Goal: Task Accomplishment & Management: Use online tool/utility

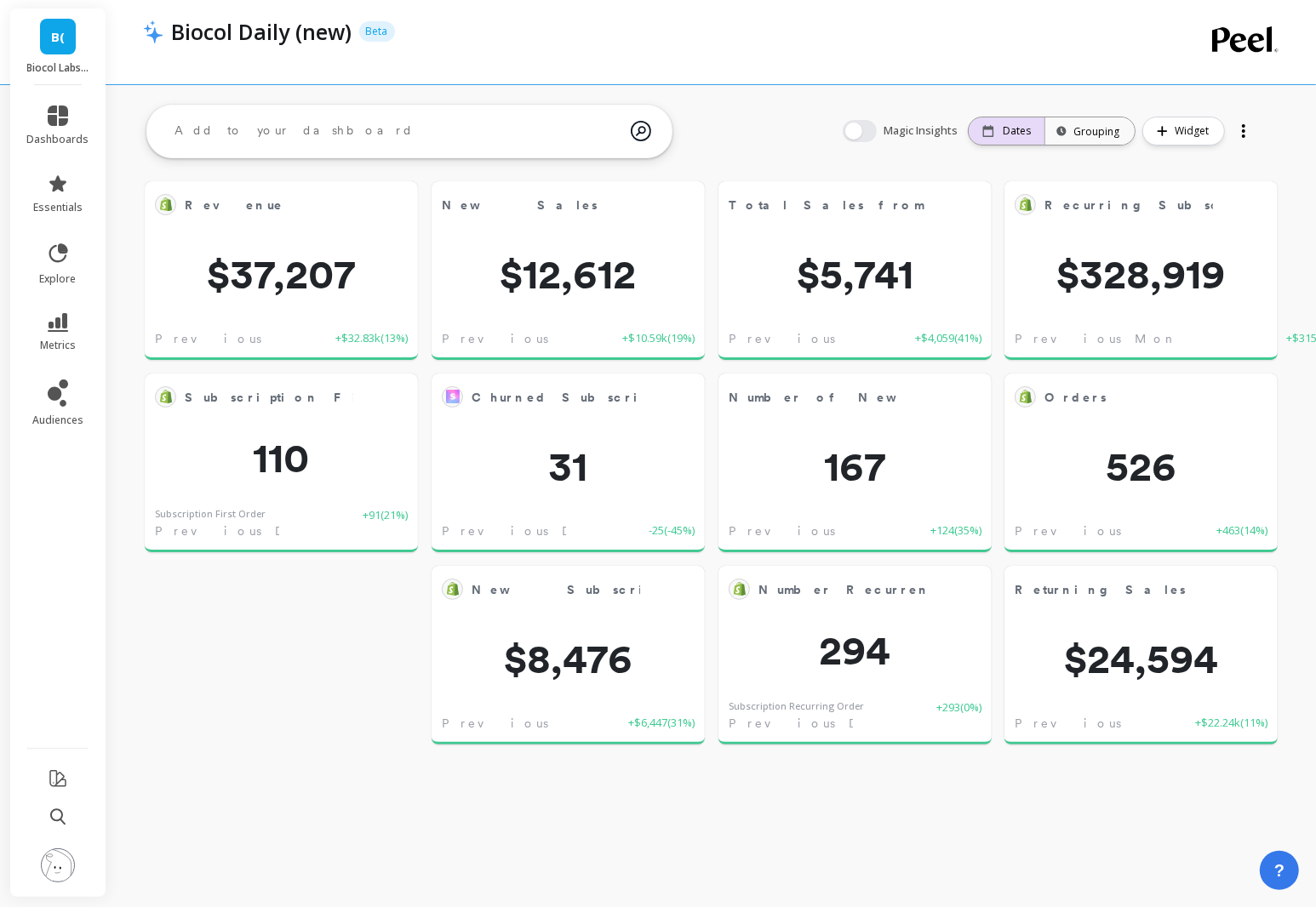
click at [989, 132] on icon at bounding box center [988, 131] width 12 height 12
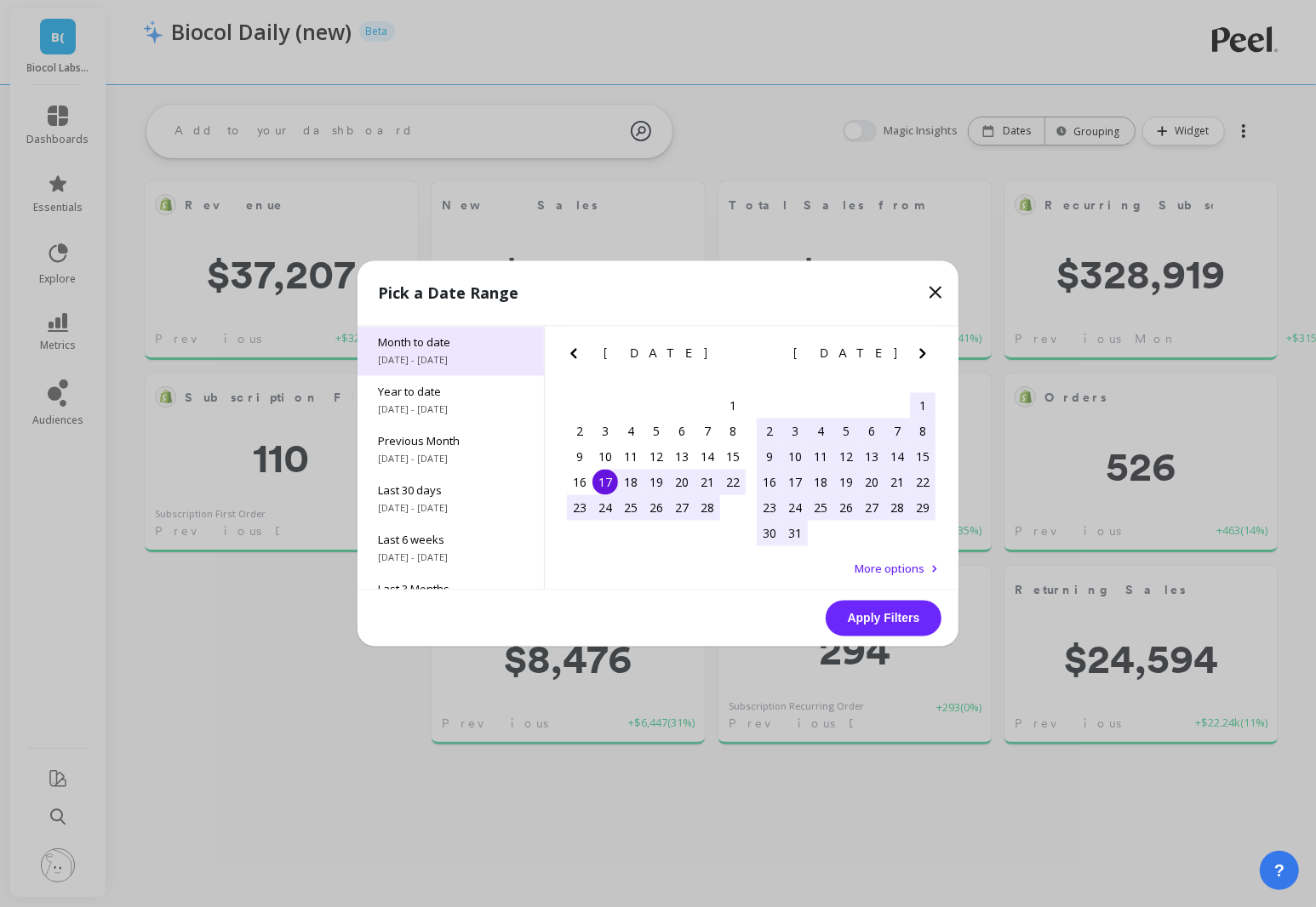
click at [492, 346] on span "Month to date" at bounding box center [450, 343] width 145 height 16
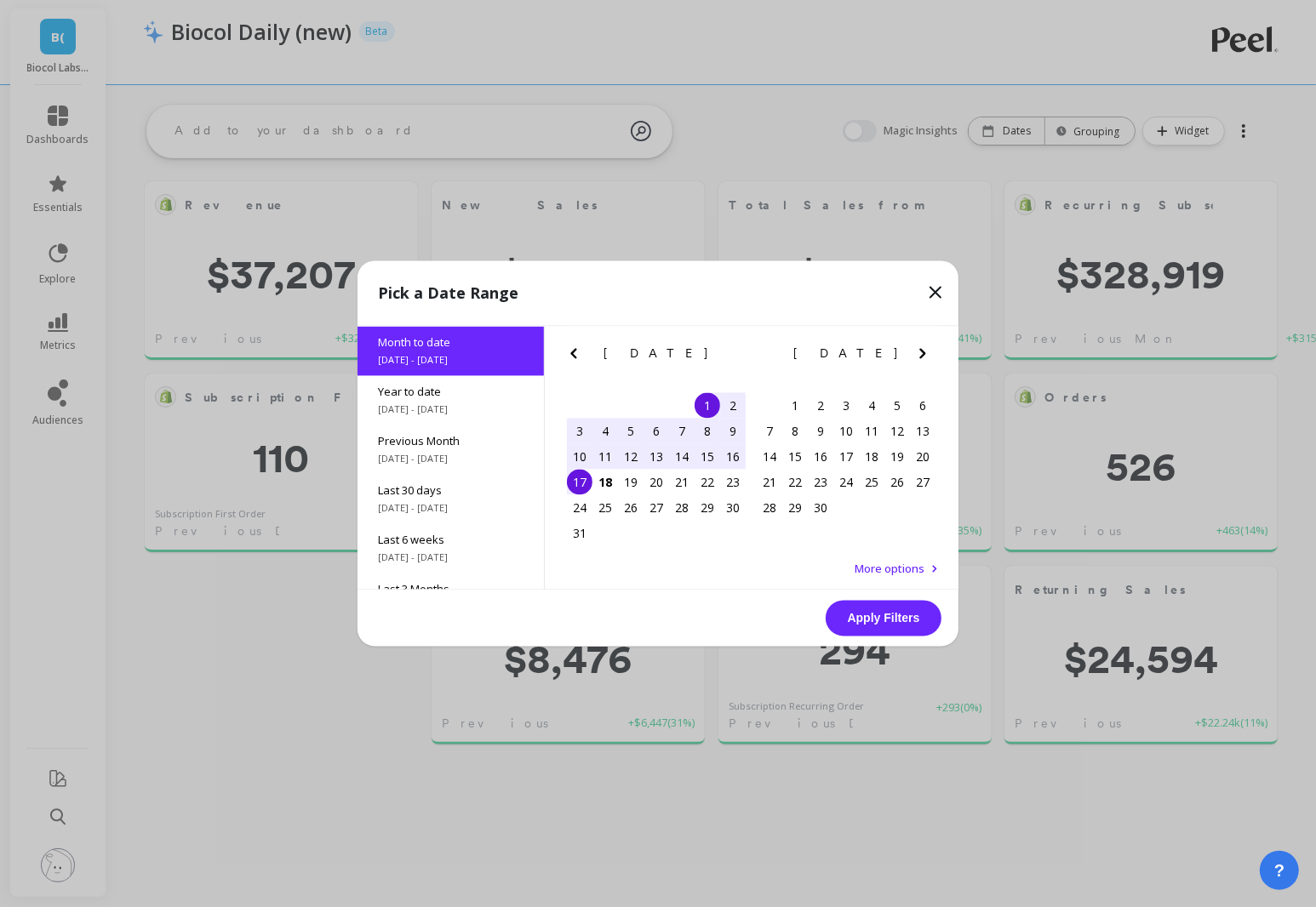
click at [577, 479] on div "17" at bounding box center [579, 482] width 25 height 25
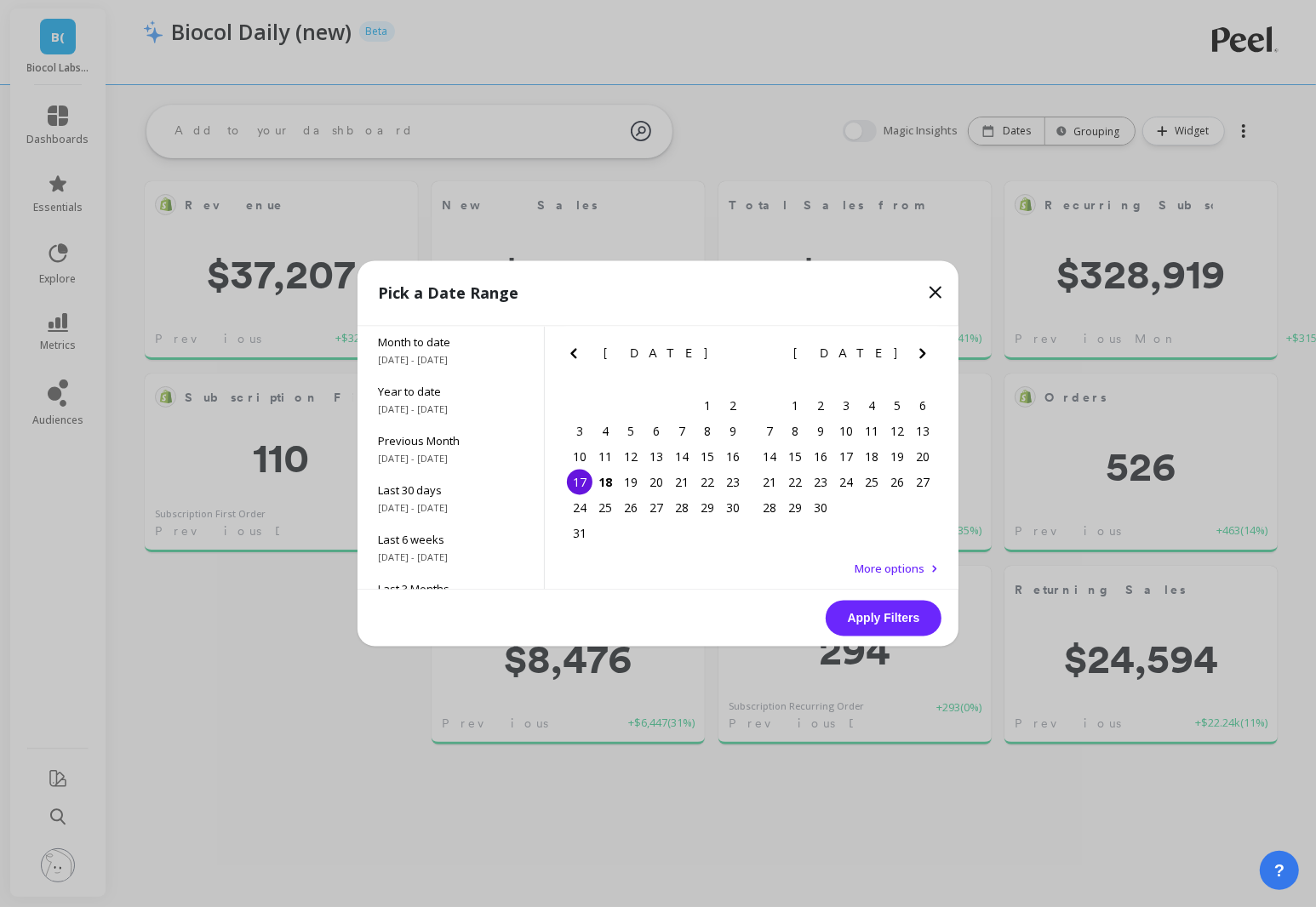
click at [577, 479] on div "17" at bounding box center [579, 482] width 25 height 25
click at [868, 623] on button "Apply Filters" at bounding box center [883, 618] width 116 height 36
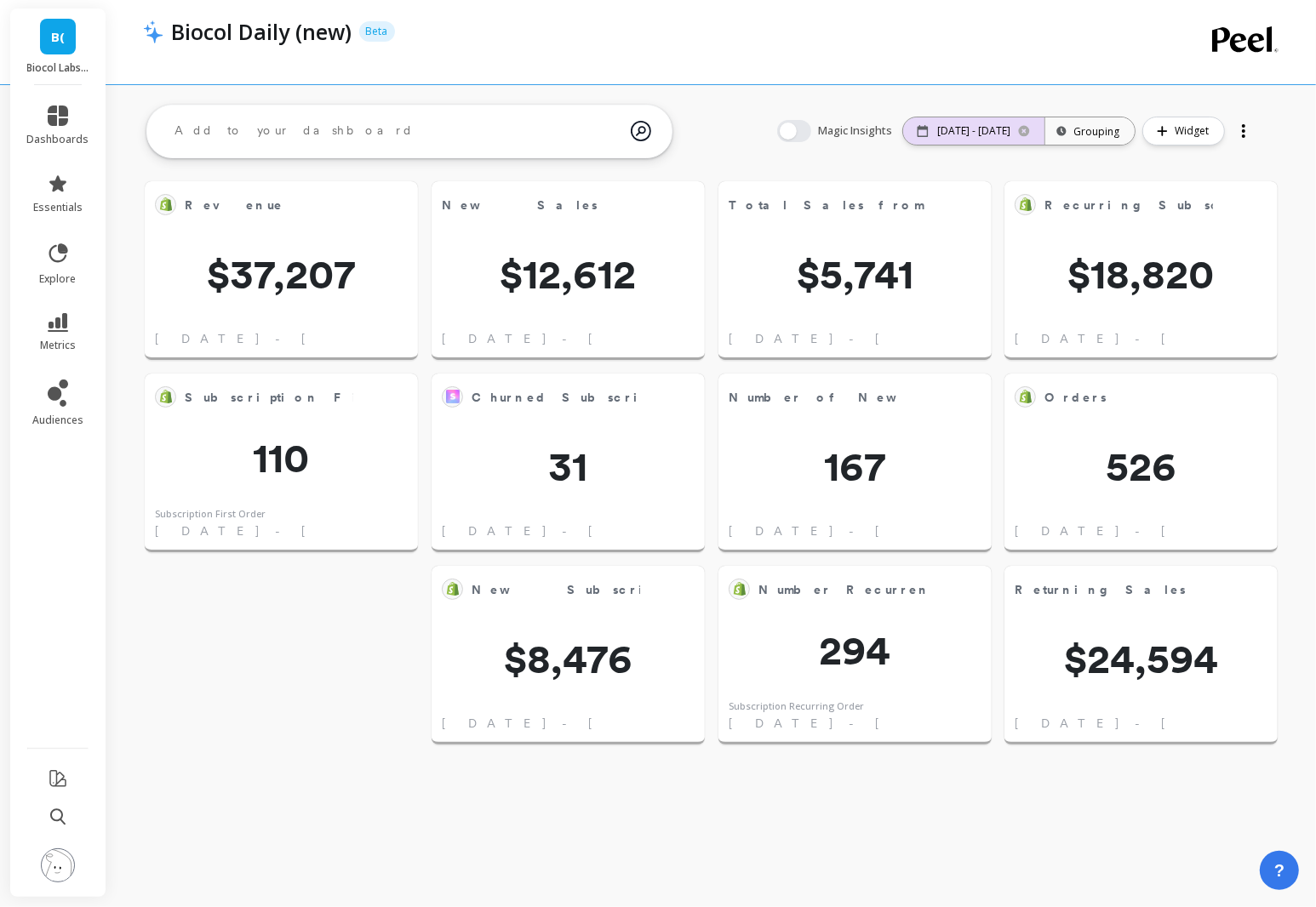
click at [941, 128] on p "[DATE] - [DATE]" at bounding box center [973, 131] width 73 height 14
click at [61, 121] on icon at bounding box center [57, 115] width 20 height 20
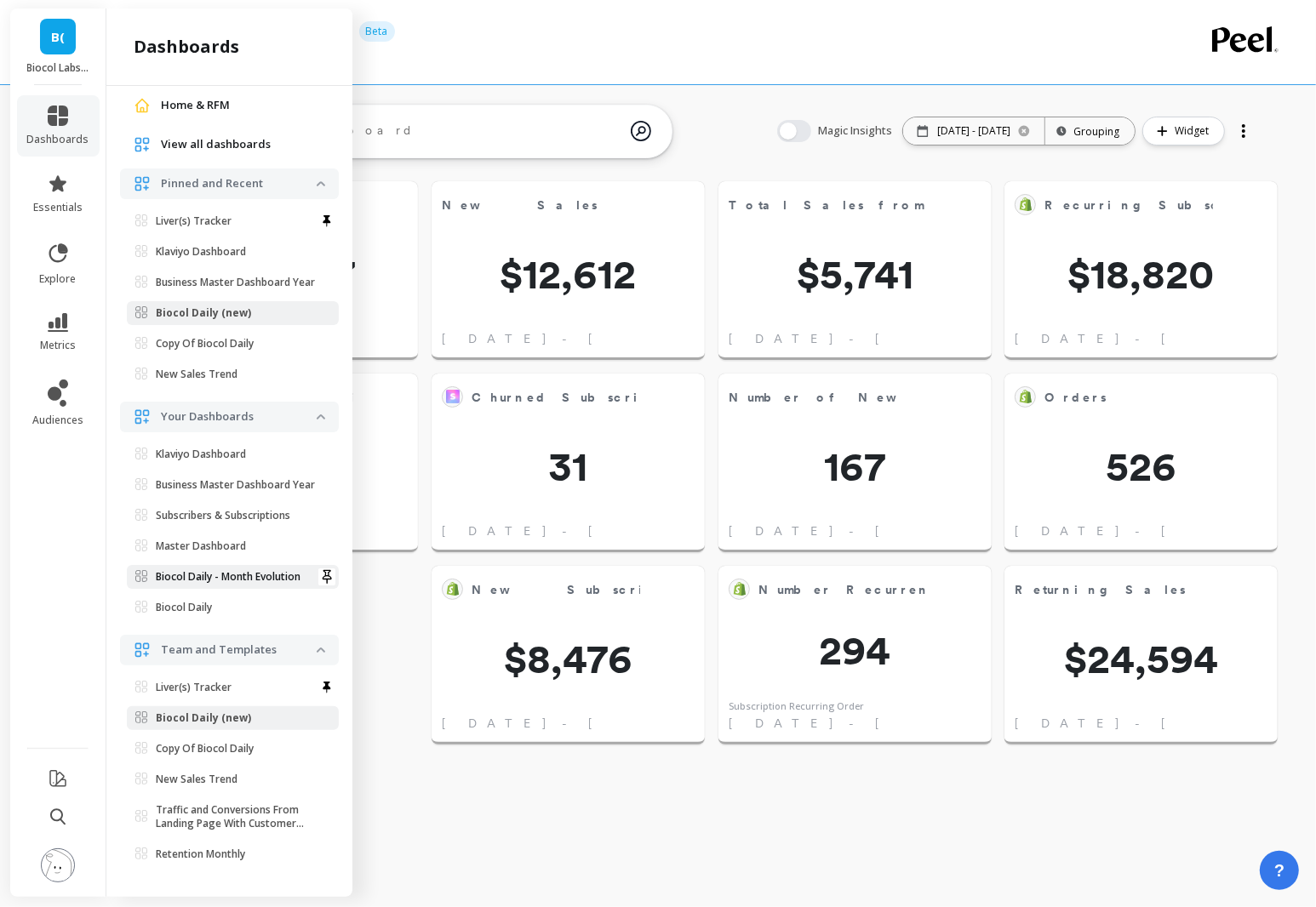
scroll to position [78, 0]
click at [212, 695] on p "Liver(s) Tracker" at bounding box center [193, 688] width 76 height 14
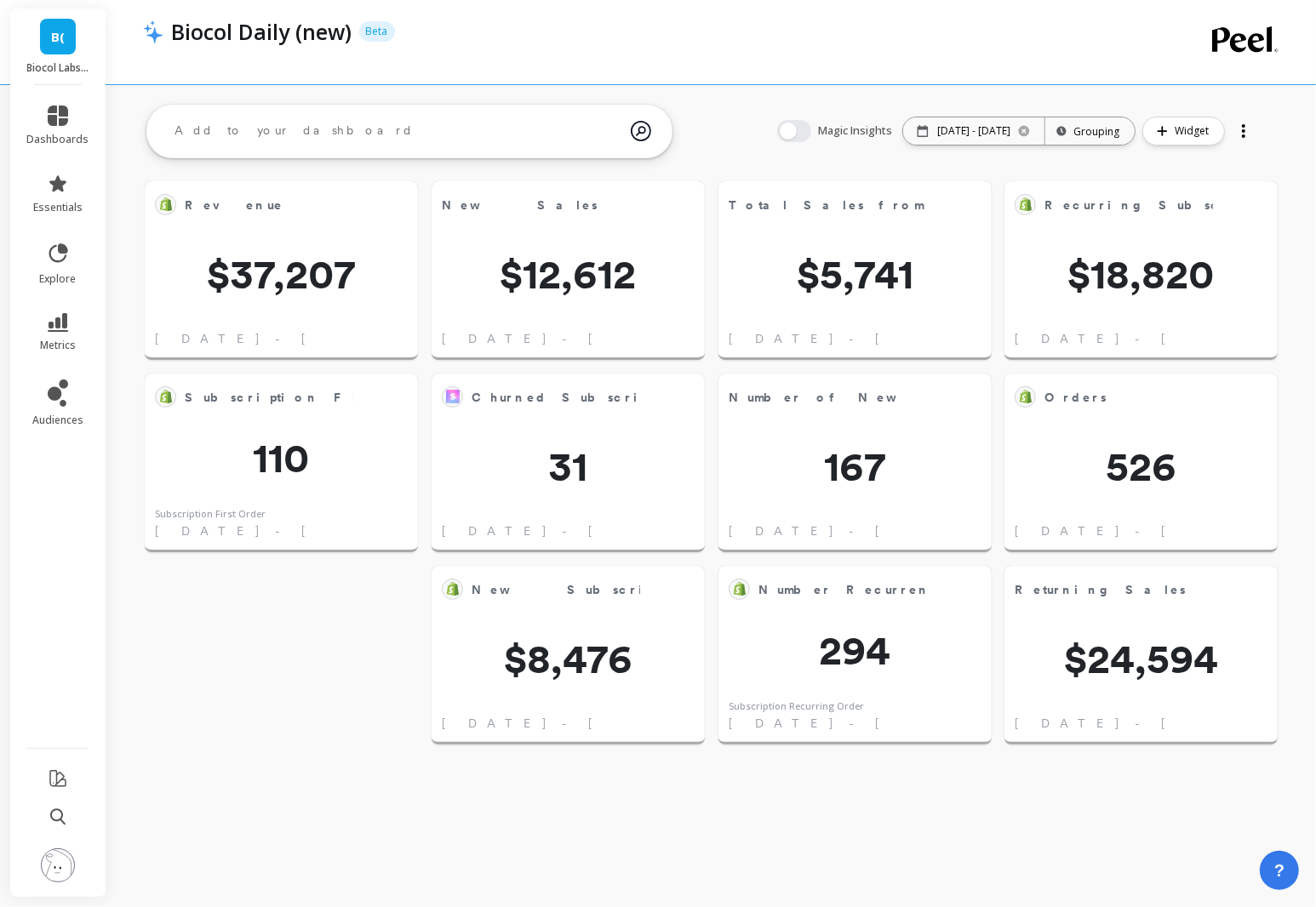
scroll to position [0, 0]
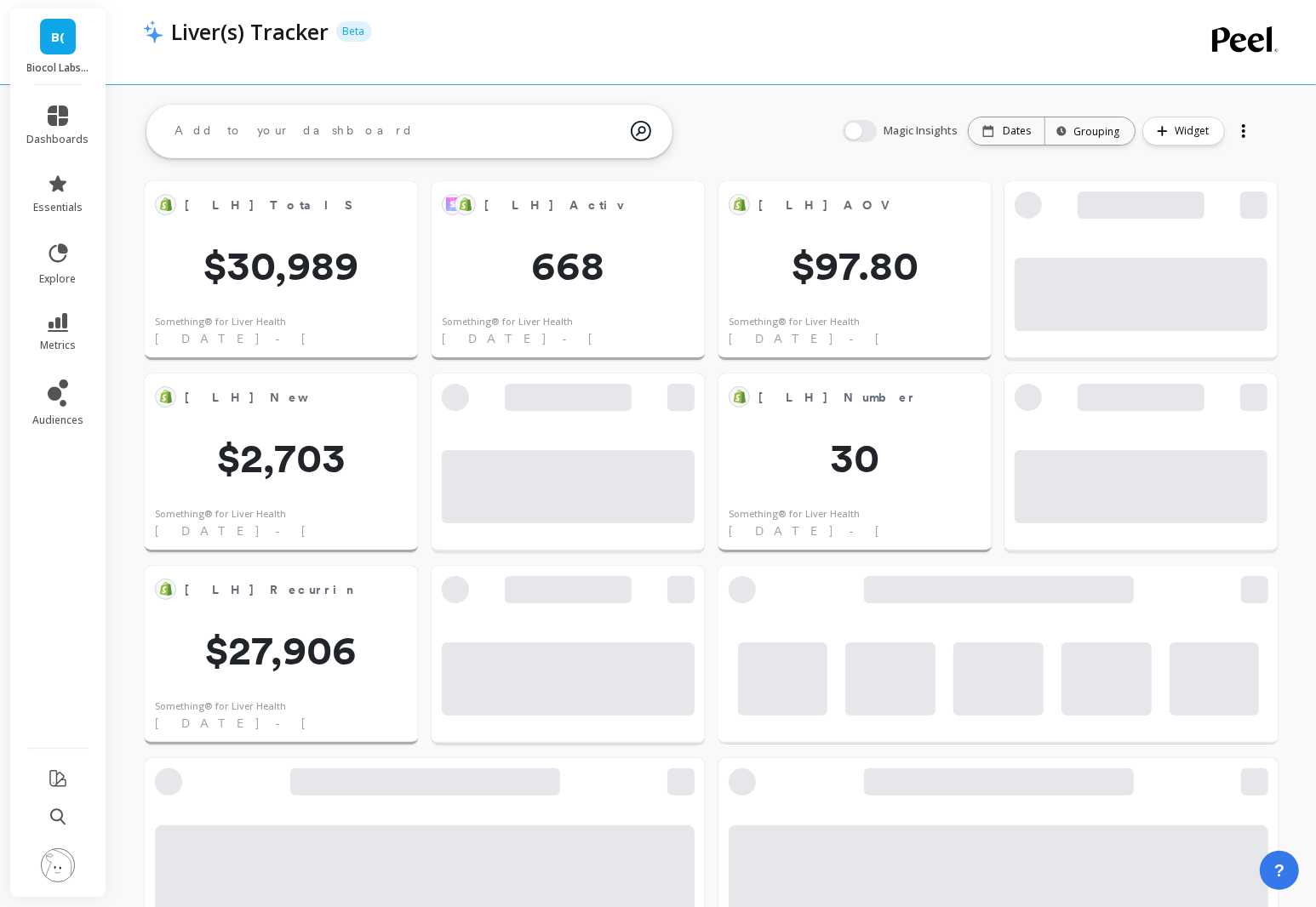
scroll to position [298, 1097]
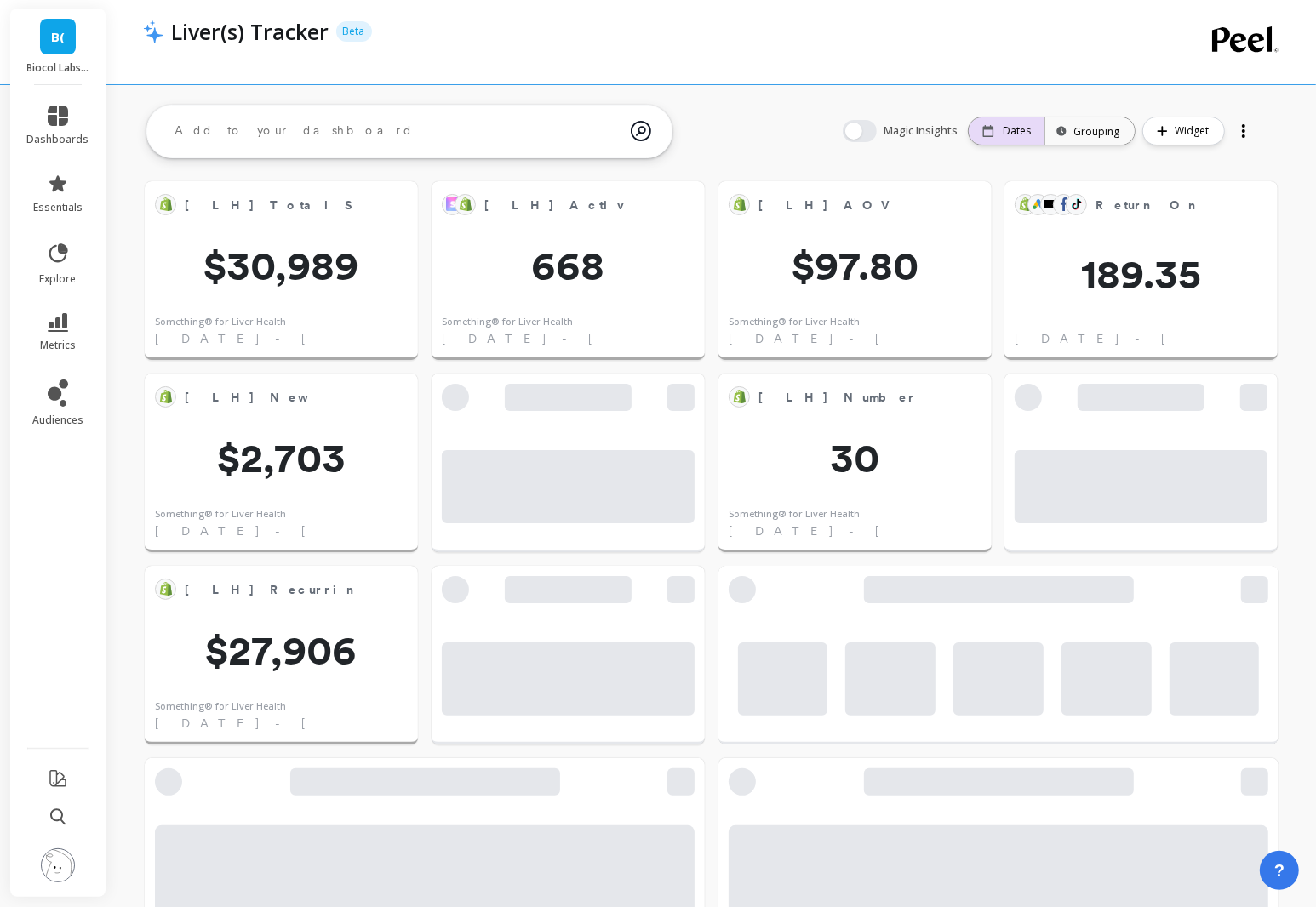
click at [1017, 135] on p "Dates" at bounding box center [1017, 131] width 28 height 14
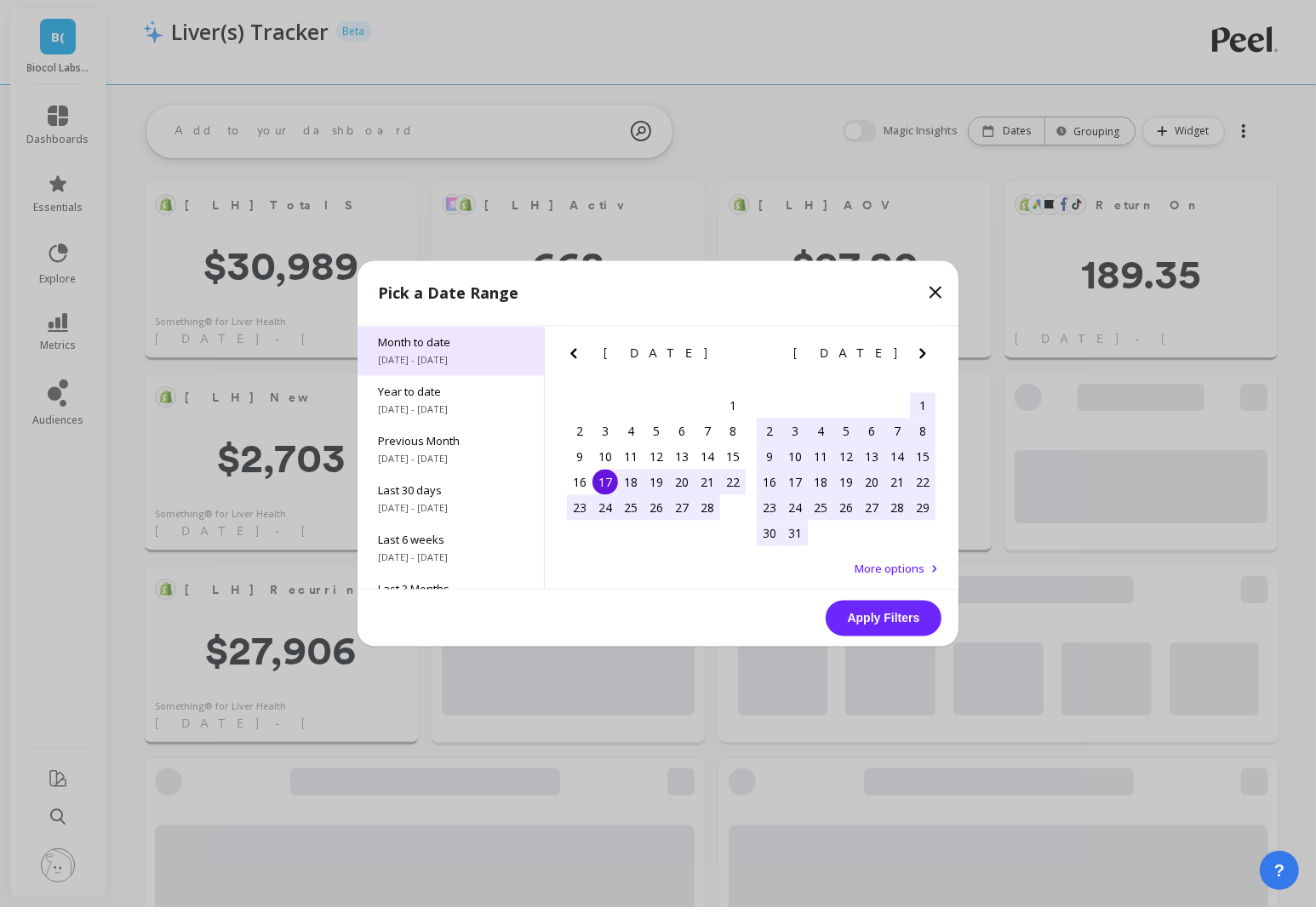
click at [416, 342] on span "Month to date" at bounding box center [450, 343] width 145 height 16
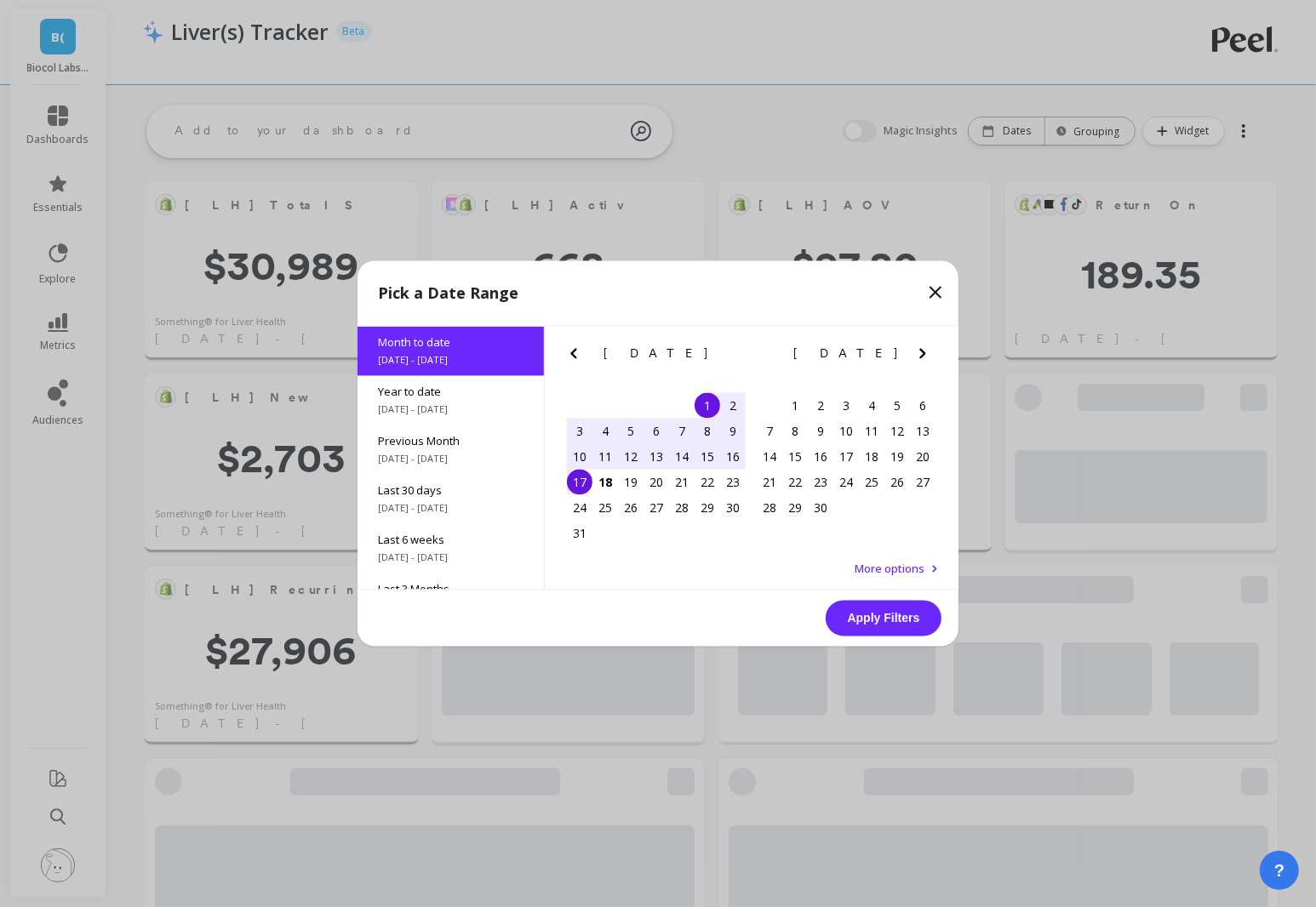
click at [682, 454] on div "14" at bounding box center [682, 456] width 25 height 25
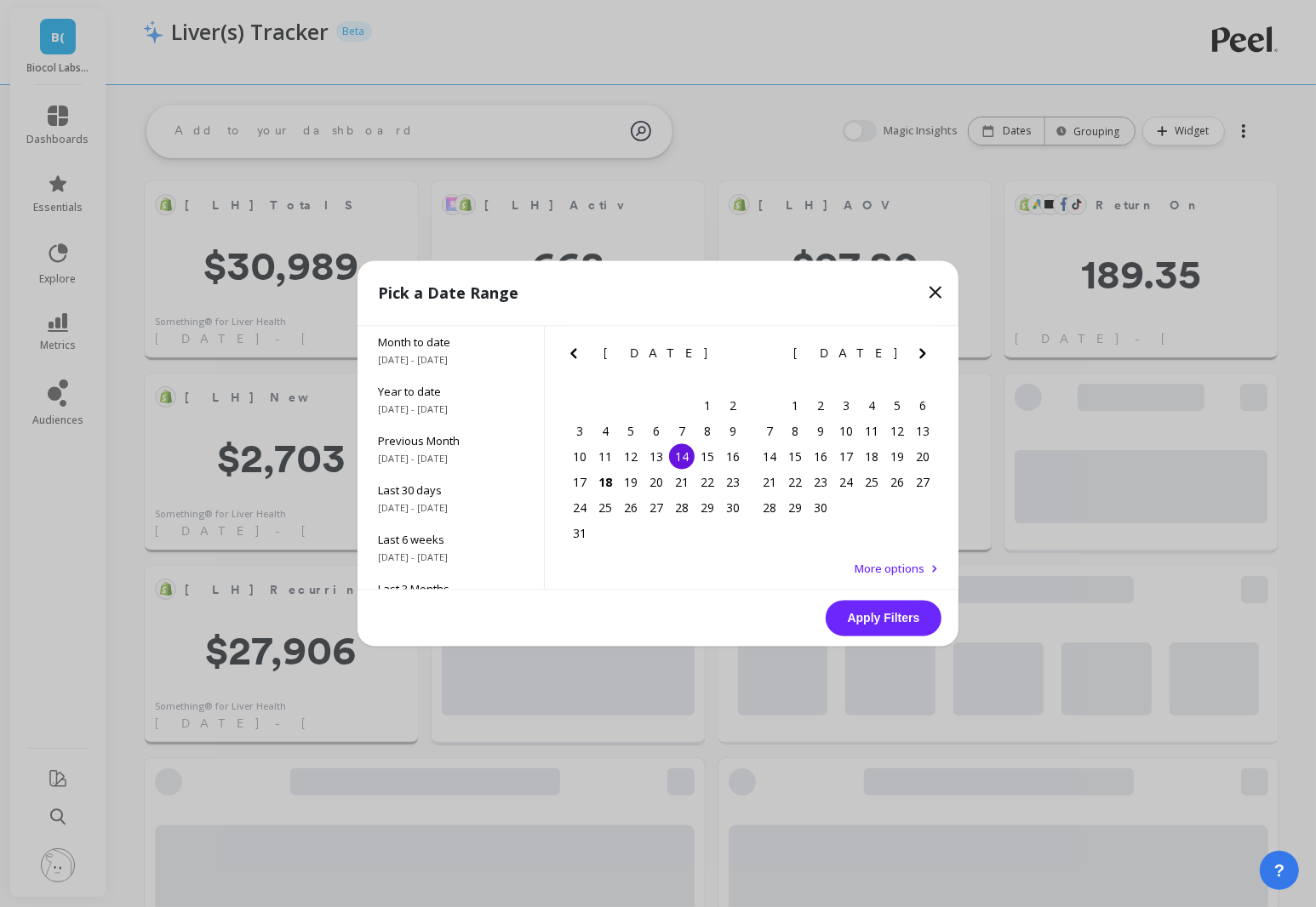
click at [682, 454] on div "14" at bounding box center [682, 456] width 25 height 25
click at [860, 616] on button "Apply Filters" at bounding box center [883, 618] width 116 height 36
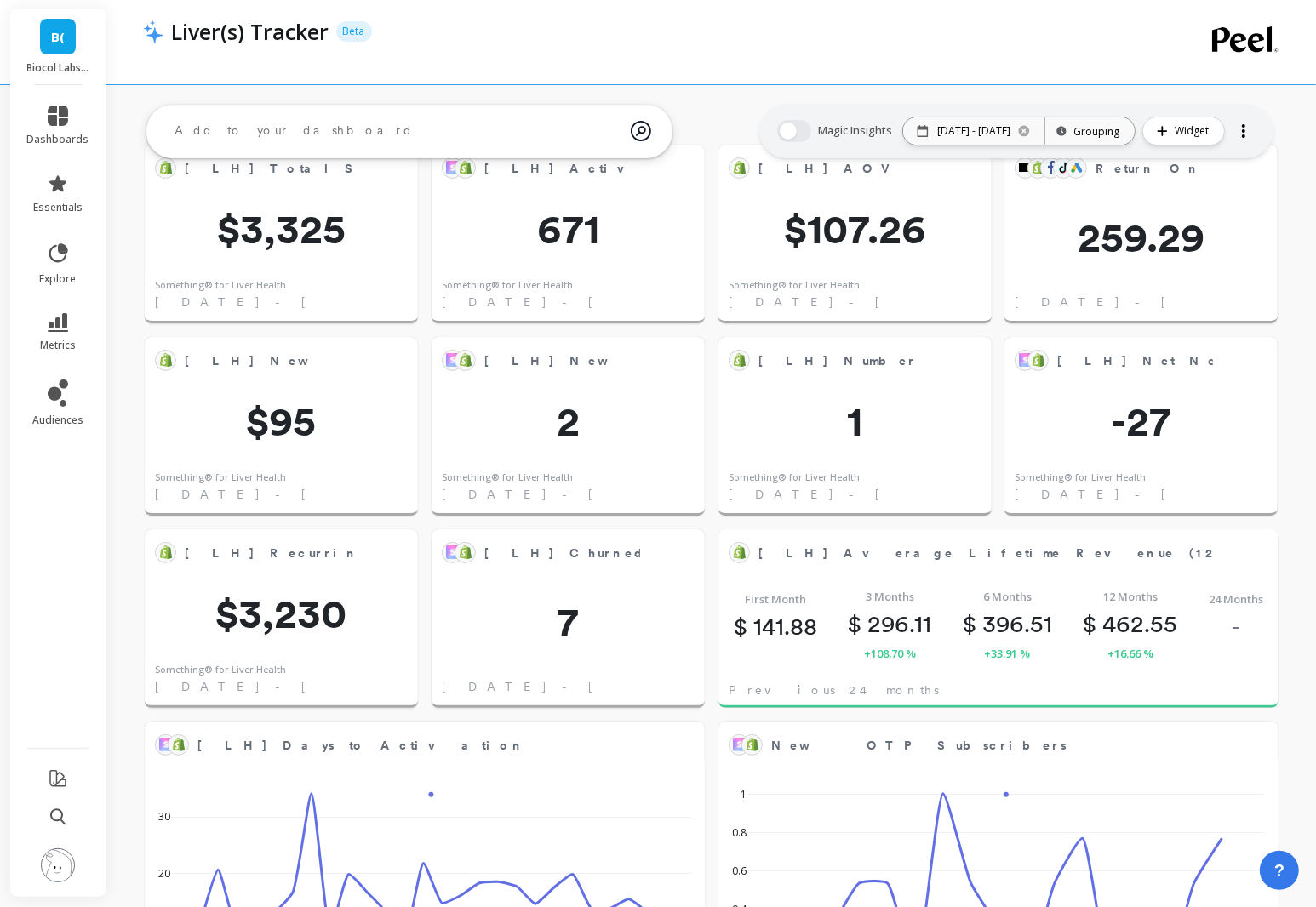
scroll to position [0, 0]
